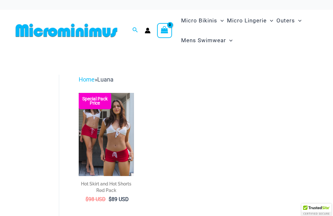
click at [79, 93] on img at bounding box center [79, 93] width 0 height 0
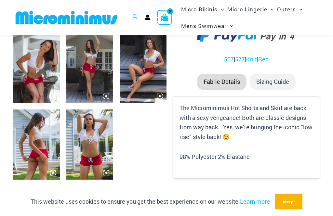
scroll to position [260, 0]
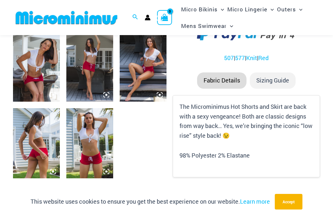
click at [81, 148] on img at bounding box center [89, 143] width 47 height 70
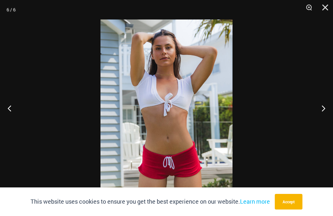
click at [9, 105] on button "Previous" at bounding box center [12, 108] width 24 height 33
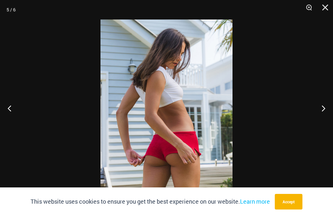
click at [13, 106] on button "Previous" at bounding box center [12, 108] width 24 height 33
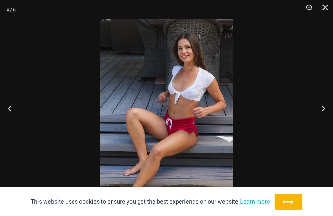
click at [14, 107] on button "Previous" at bounding box center [12, 108] width 24 height 33
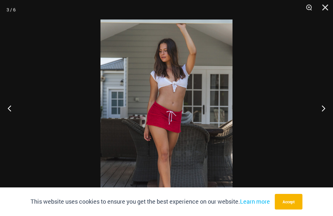
click at [14, 110] on button "Previous" at bounding box center [12, 108] width 24 height 33
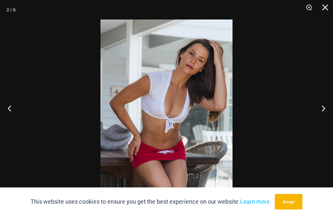
click at [15, 111] on button "Previous" at bounding box center [12, 108] width 24 height 33
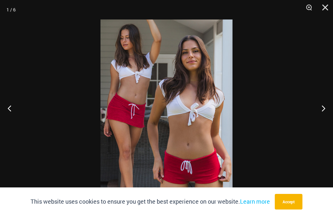
click at [13, 115] on button "Previous" at bounding box center [12, 108] width 24 height 33
